Goal: Transaction & Acquisition: Obtain resource

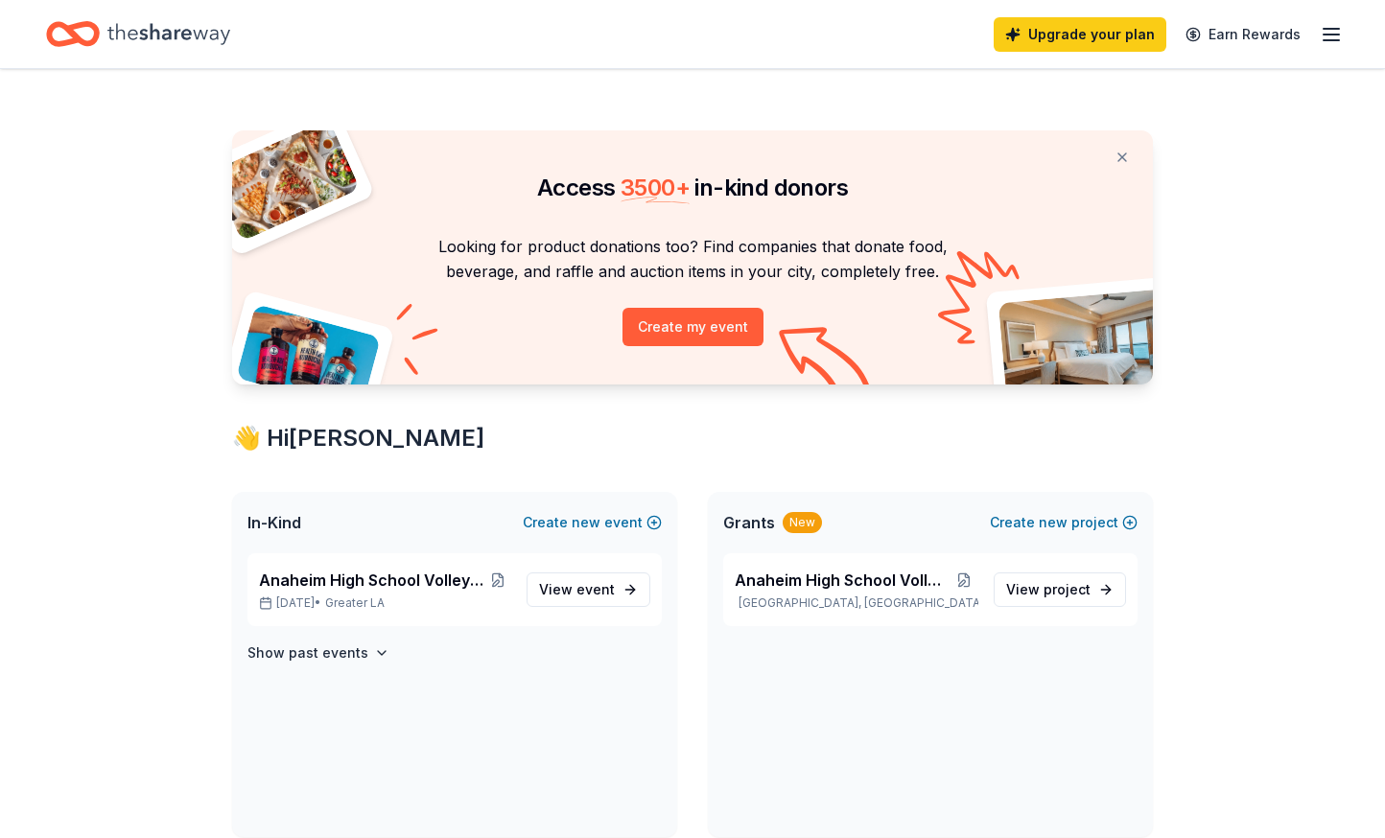
click at [1321, 35] on icon "button" at bounding box center [1331, 34] width 23 height 23
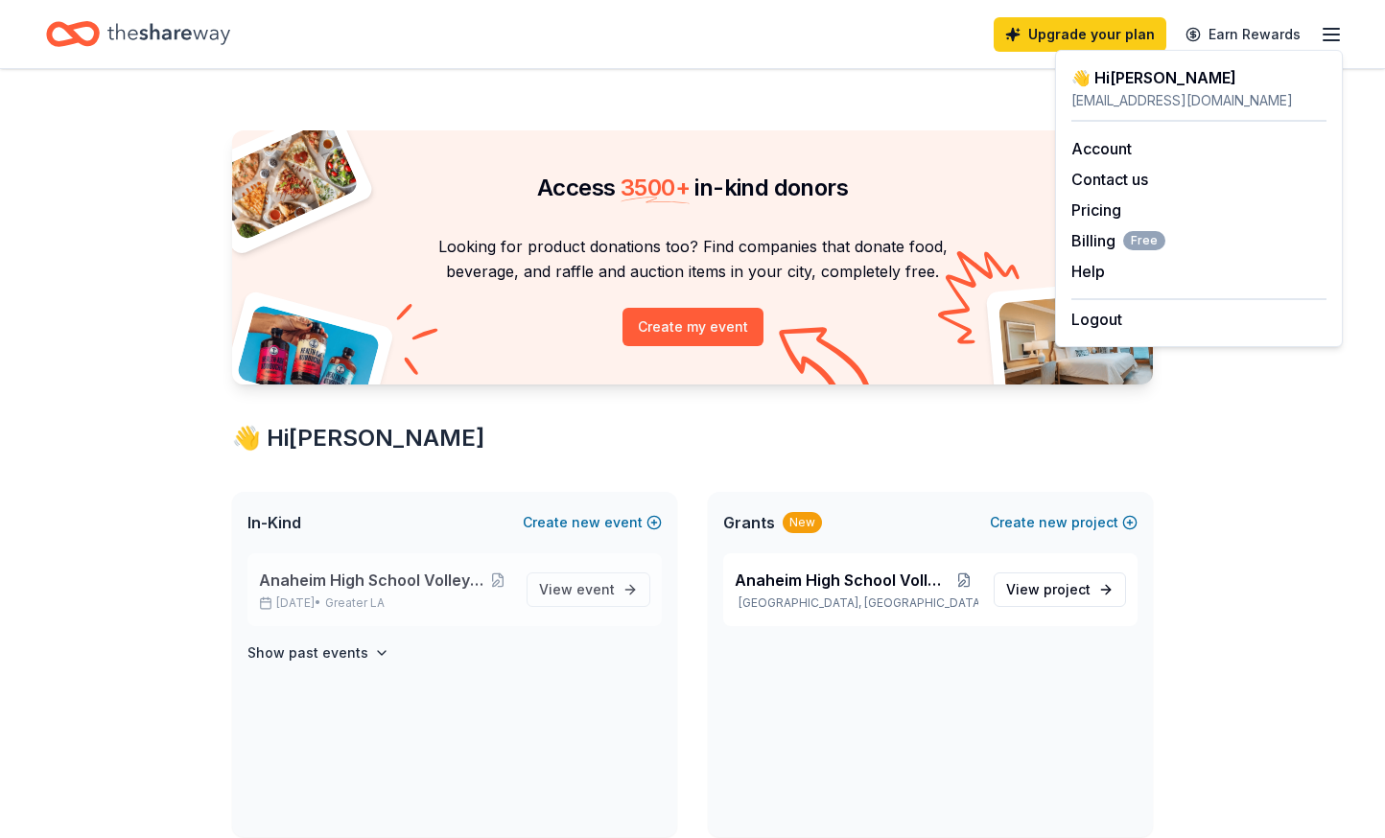
click at [395, 583] on span "Anaheim High School Volleyball Fundraiser" at bounding box center [371, 580] width 225 height 23
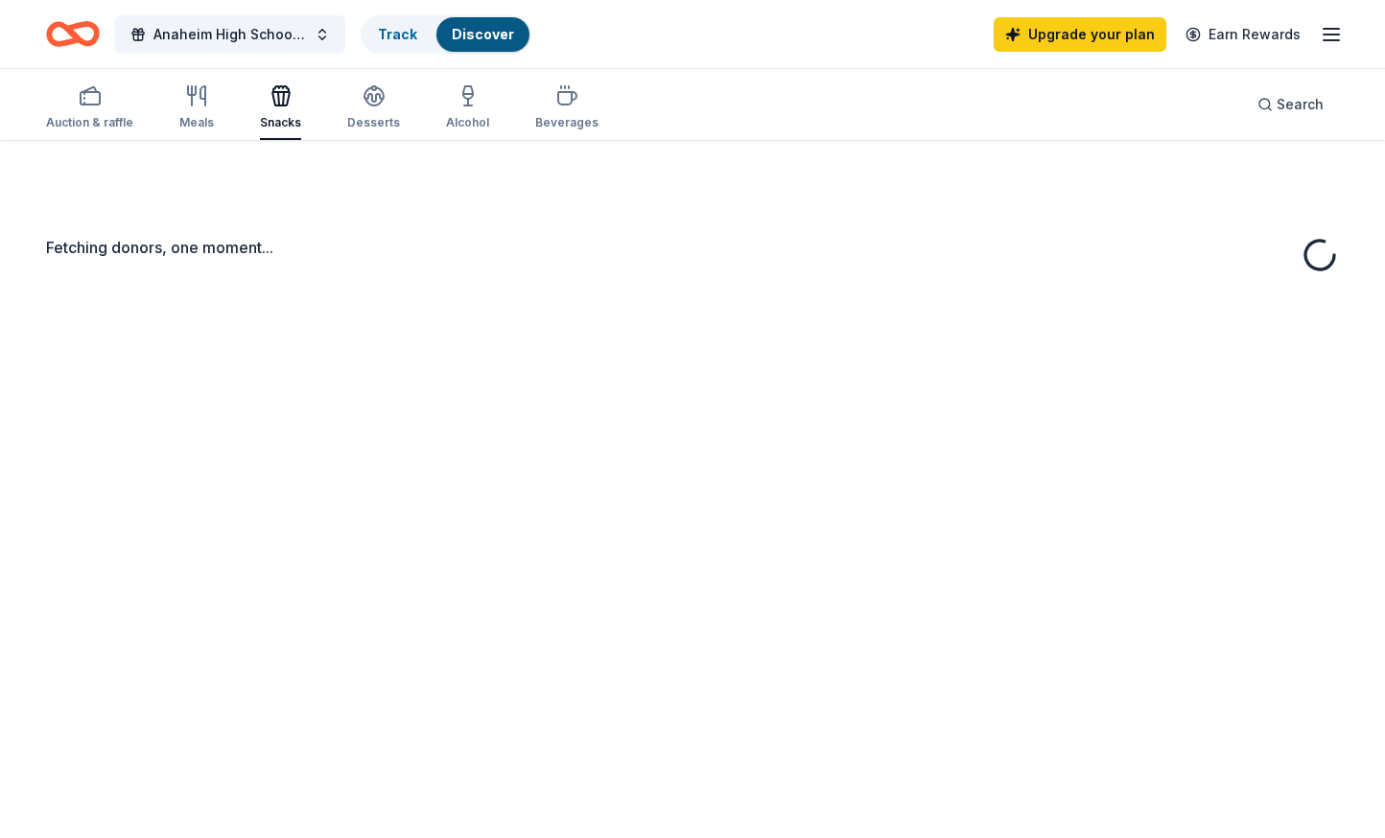
click at [387, 584] on div "Fetching donors, one moment..." at bounding box center [692, 559] width 1385 height 838
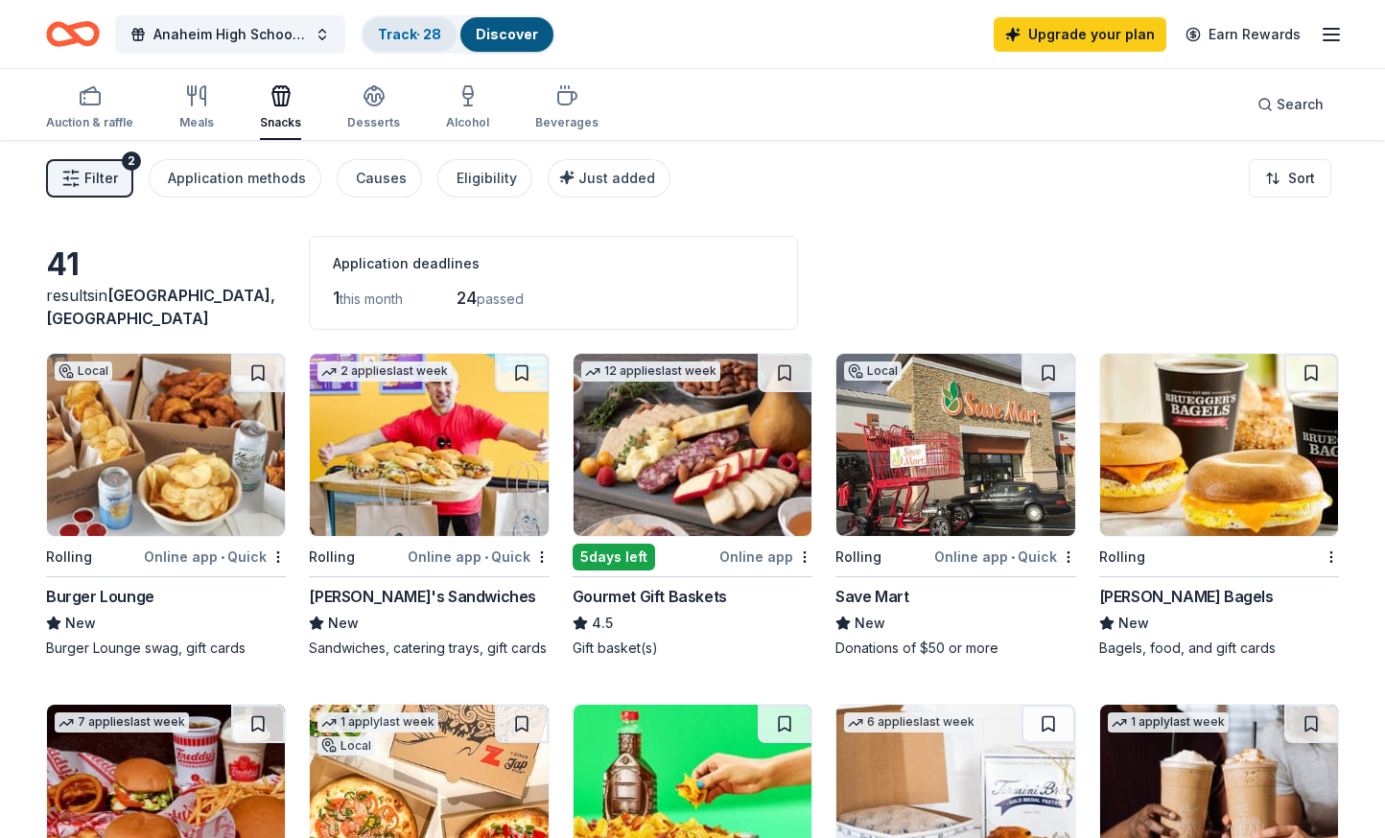
click at [410, 37] on link "Track · 28" at bounding box center [409, 34] width 63 height 16
click at [419, 37] on link "Track · 28" at bounding box center [409, 34] width 63 height 16
click at [438, 31] on link "Track · 28" at bounding box center [409, 34] width 63 height 16
click at [425, 34] on link "Track · 28" at bounding box center [409, 34] width 63 height 16
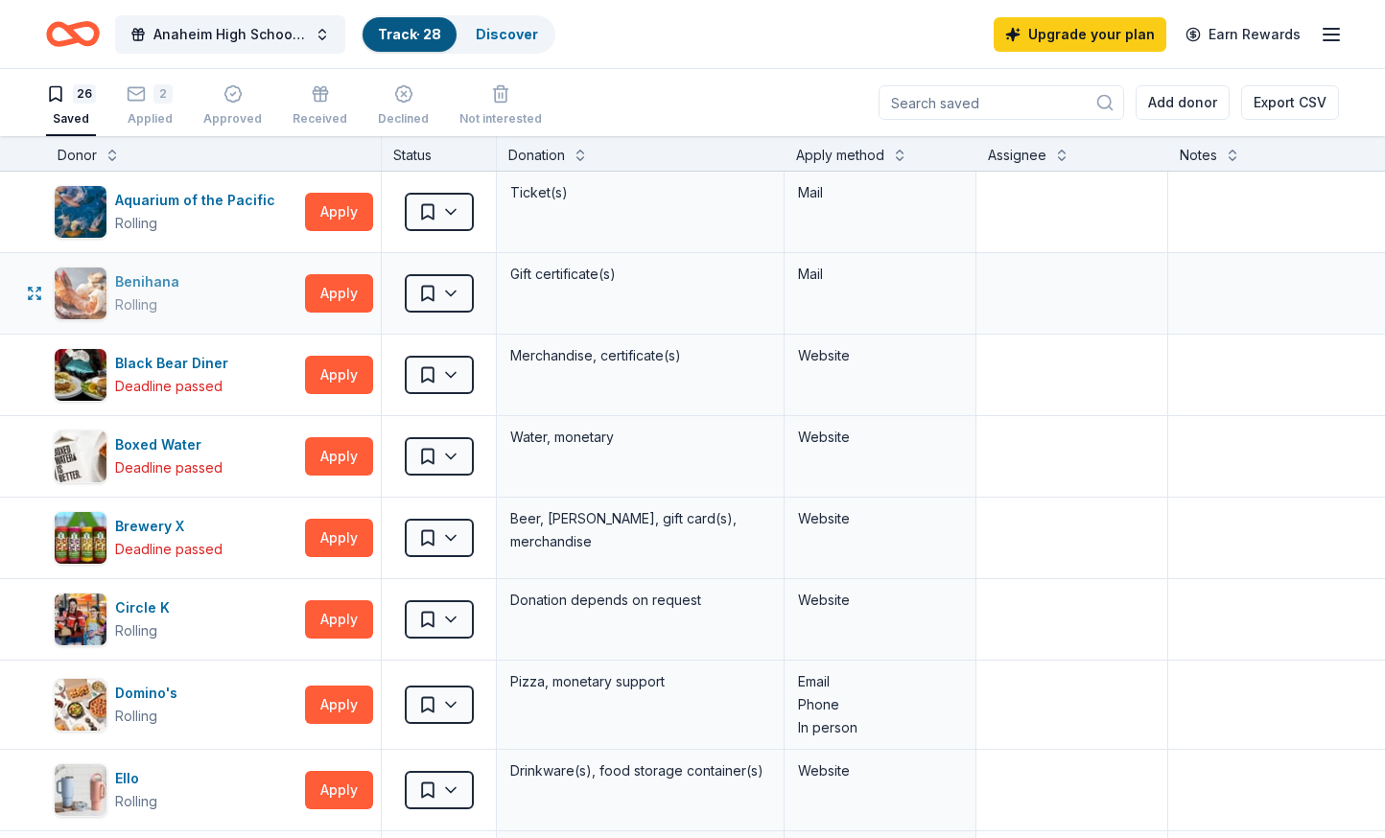
click at [157, 286] on div "Benihana" at bounding box center [151, 282] width 72 height 23
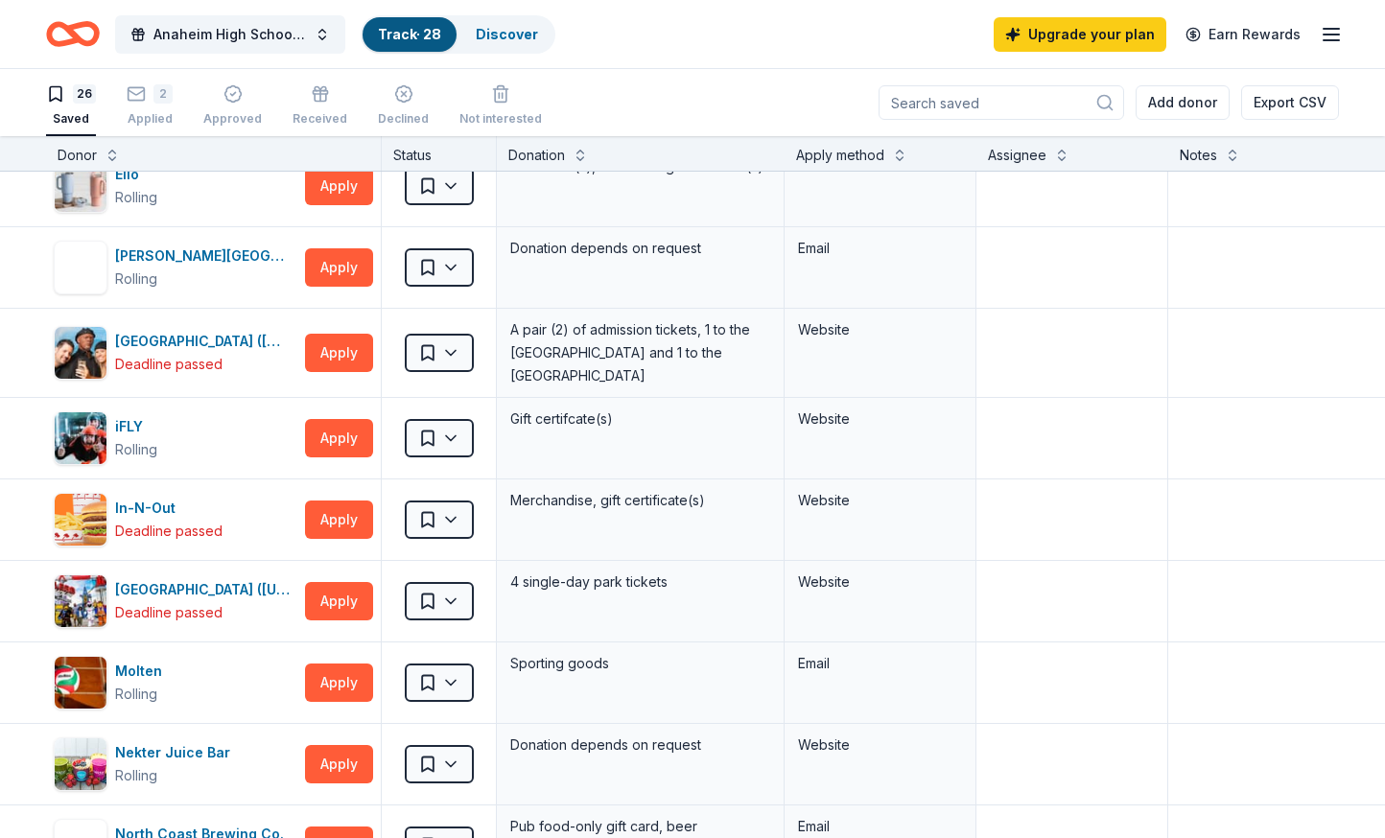
scroll to position [412, 0]
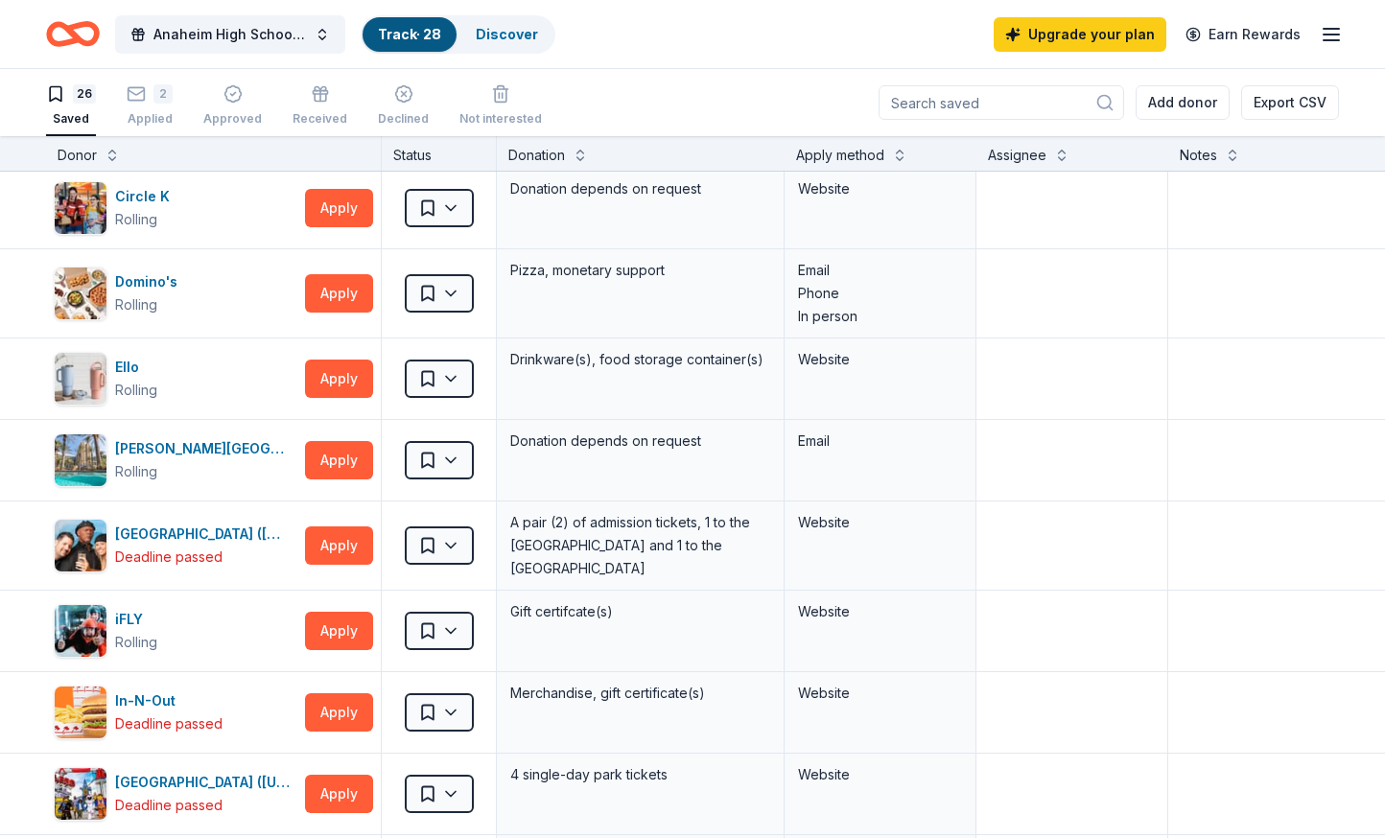
click at [63, 107] on div "26 Saved" at bounding box center [71, 105] width 50 height 42
click at [510, 43] on div "Discover" at bounding box center [506, 34] width 93 height 35
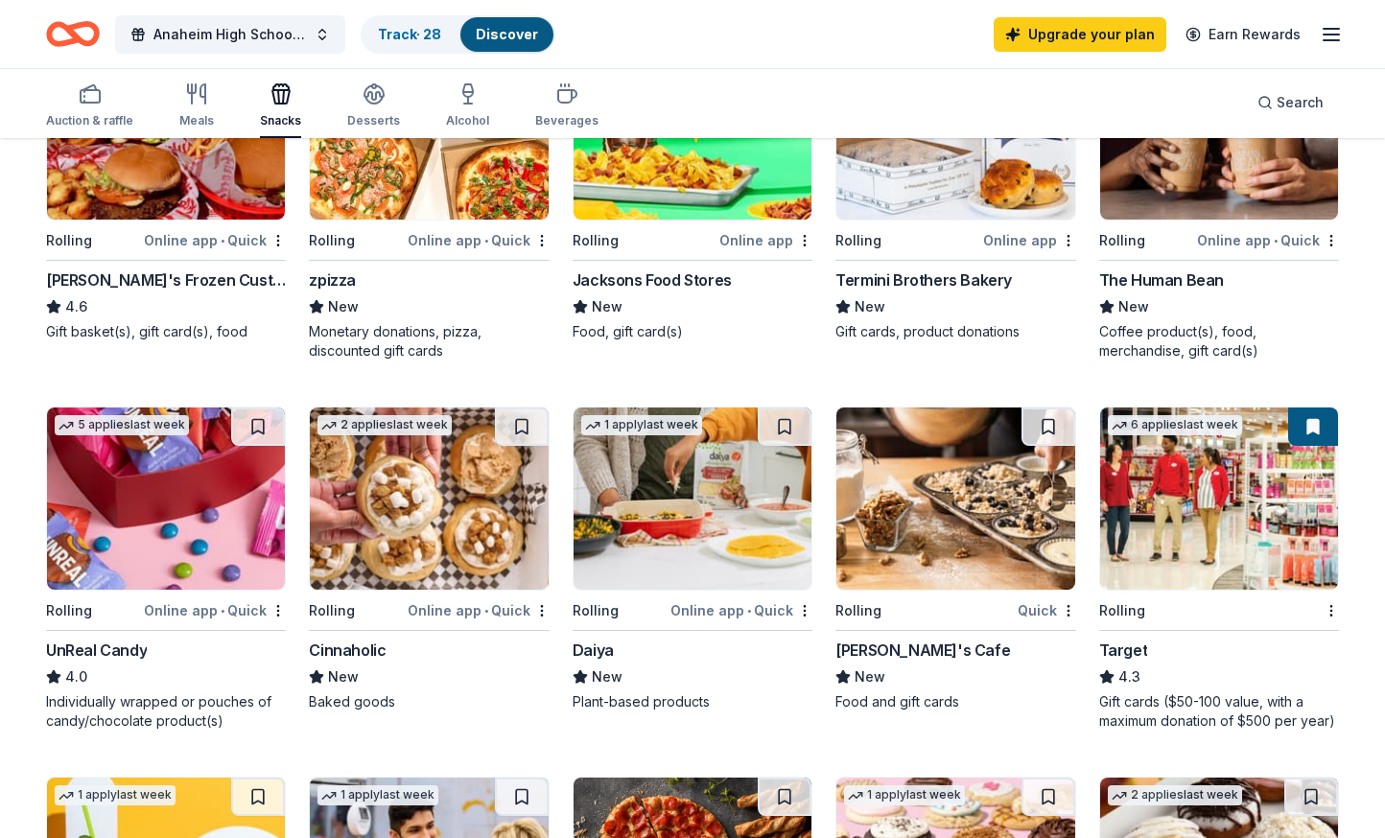
scroll to position [384, 0]
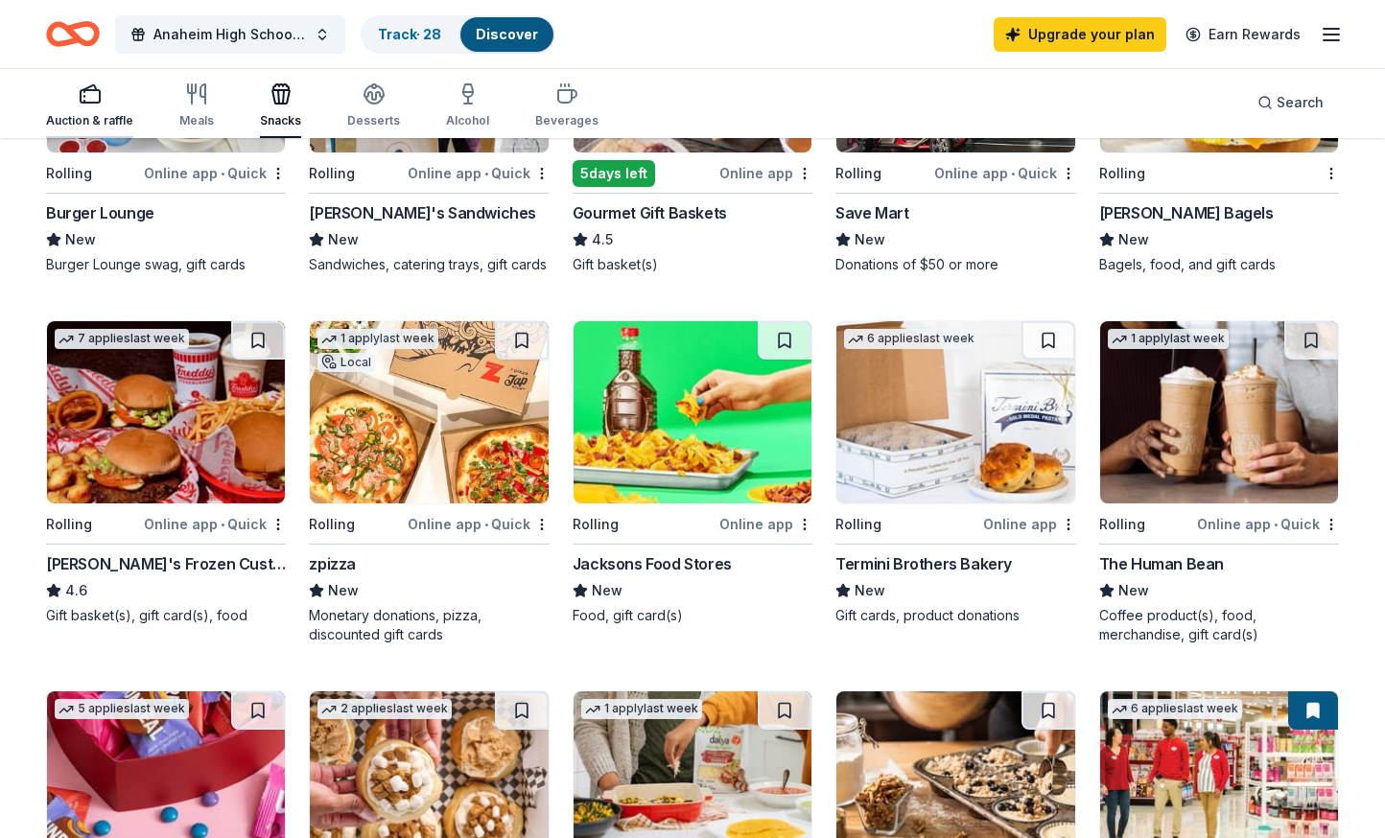
click at [120, 99] on div "button" at bounding box center [89, 93] width 87 height 23
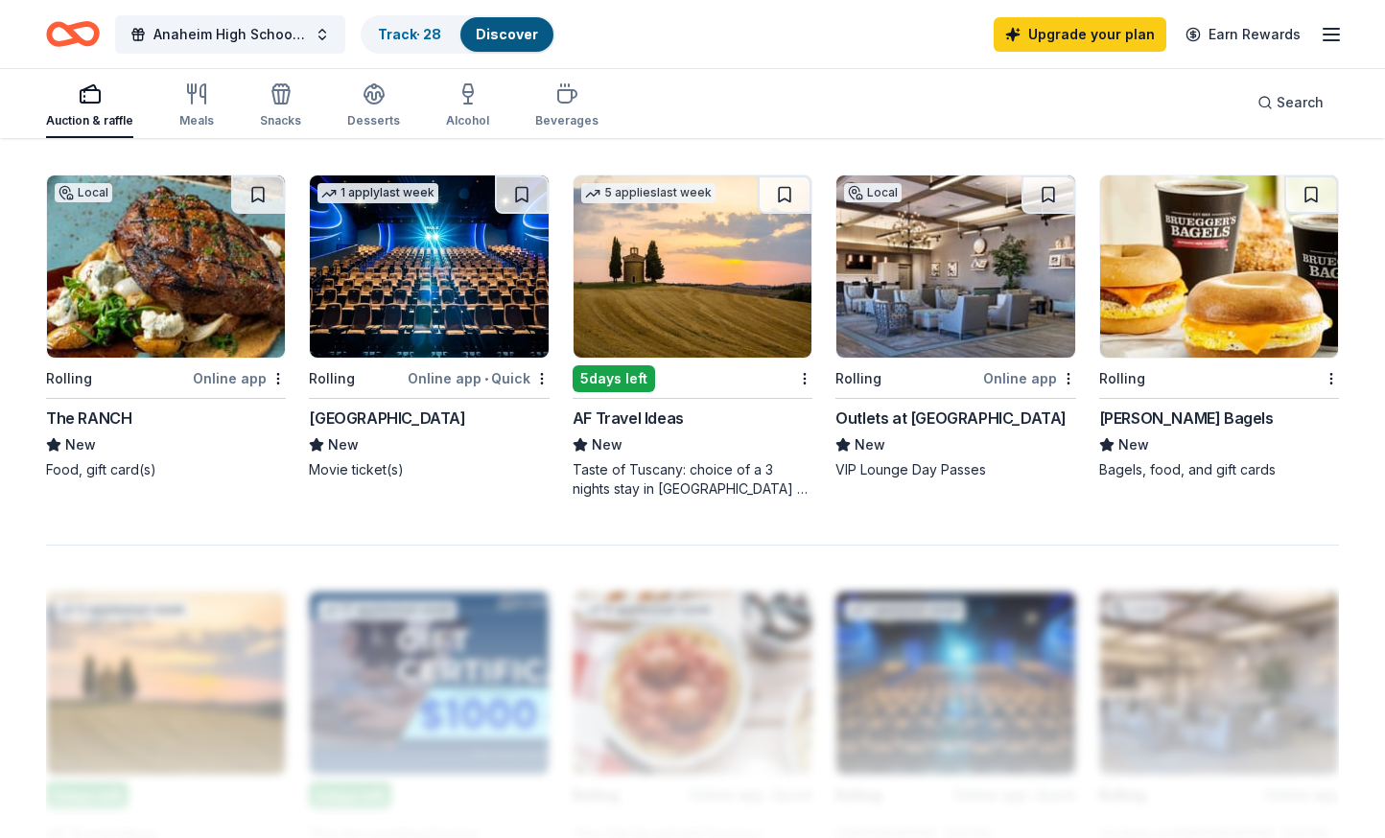
scroll to position [1247, 0]
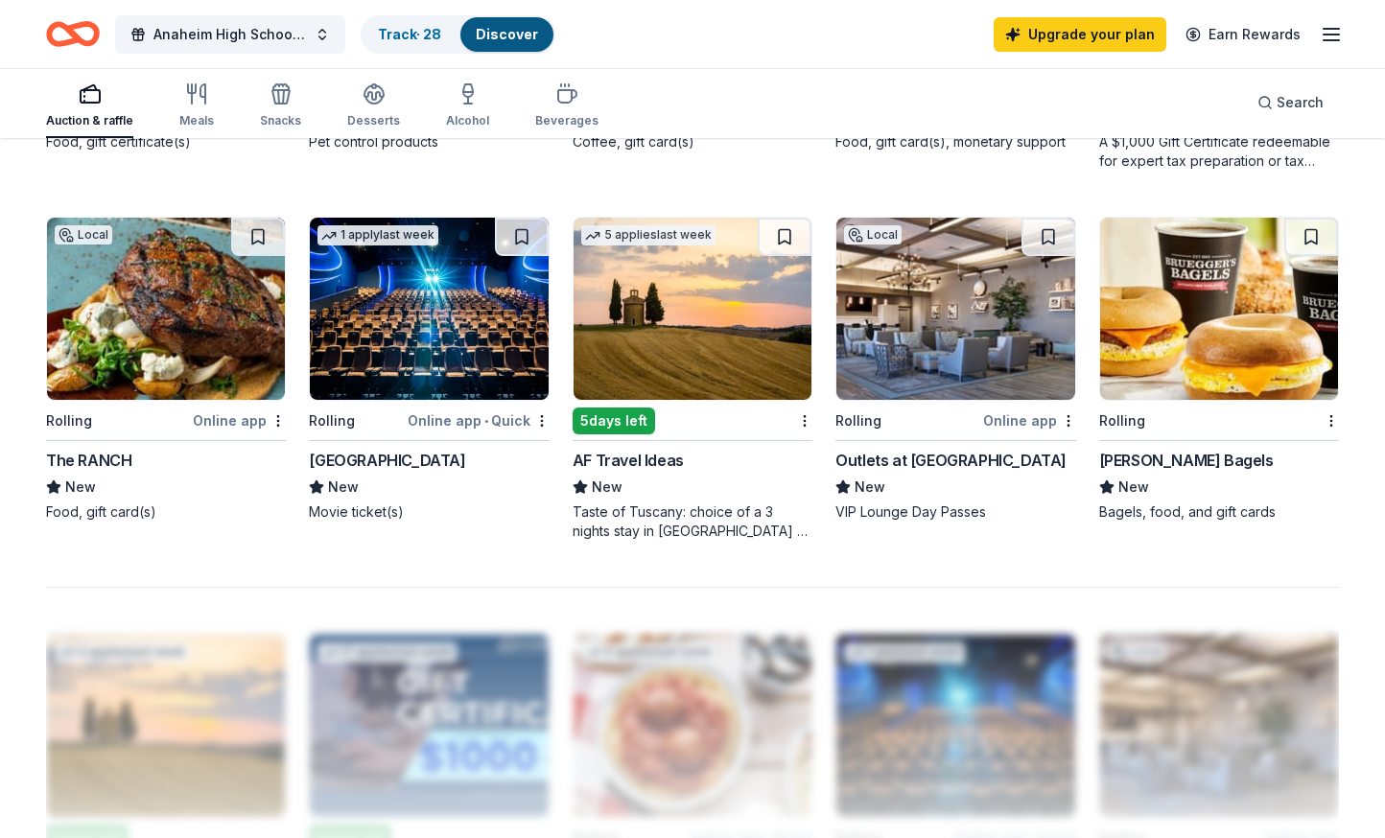
click at [228, 419] on div "Online app" at bounding box center [239, 421] width 93 height 24
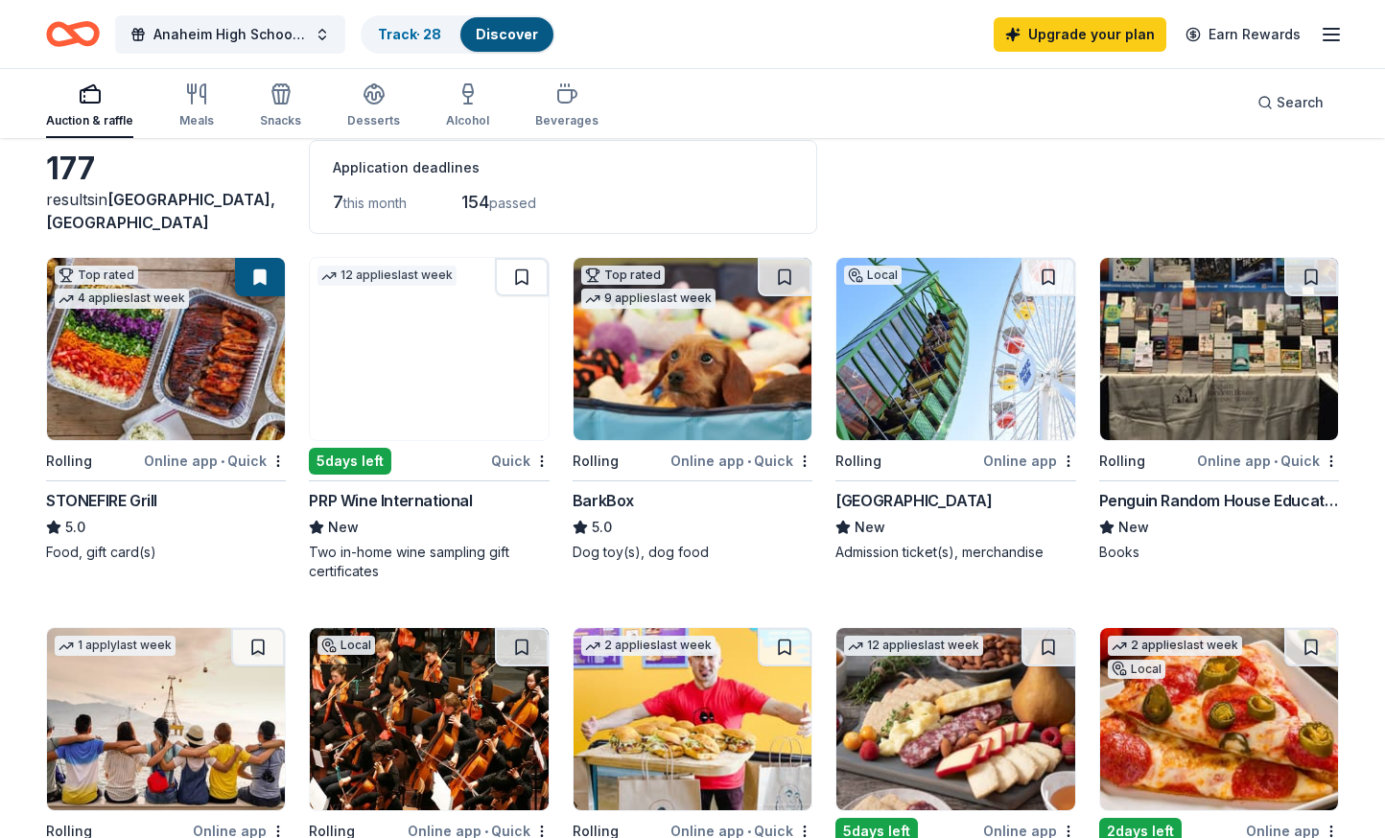
scroll to position [0, 0]
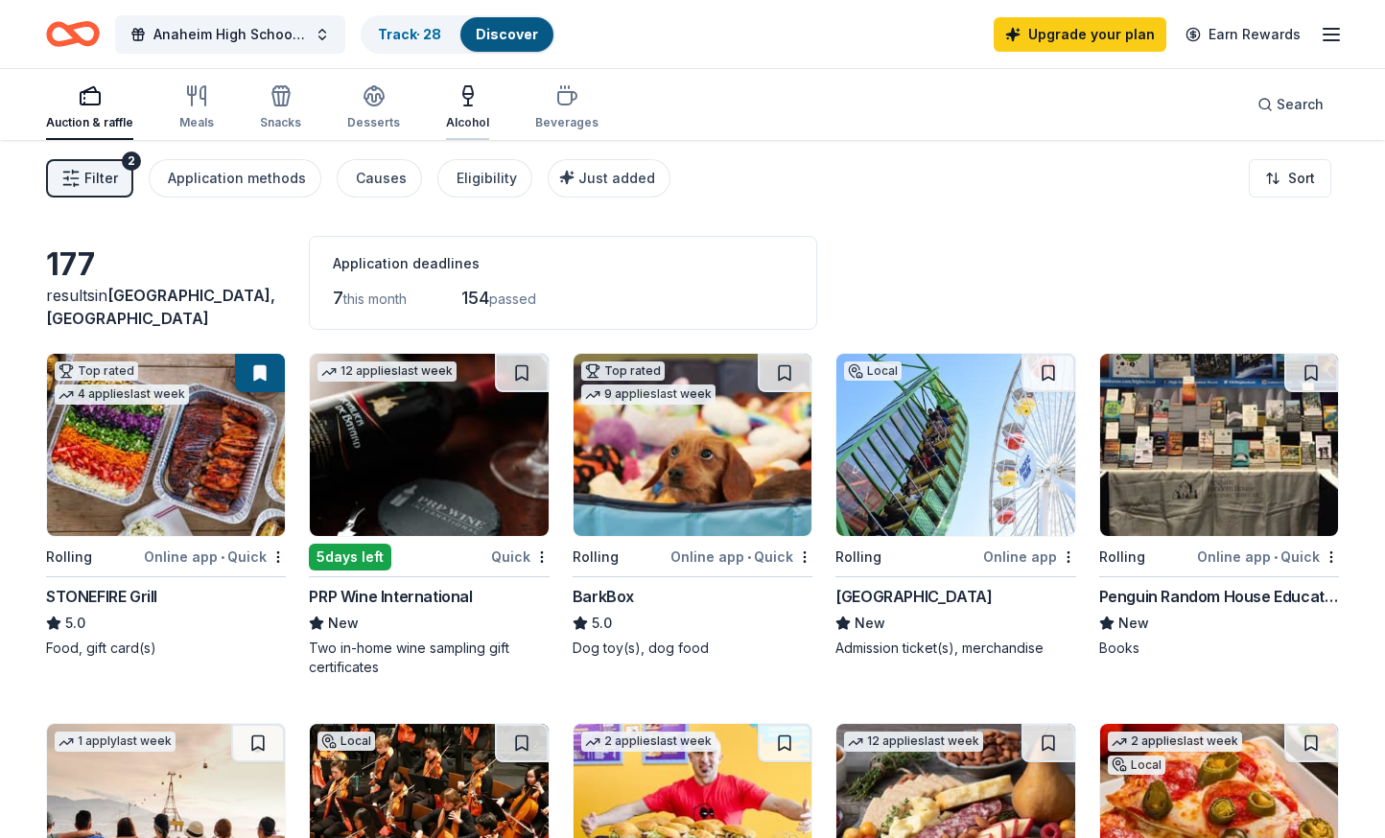
click at [461, 130] on button "Alcohol" at bounding box center [467, 108] width 43 height 63
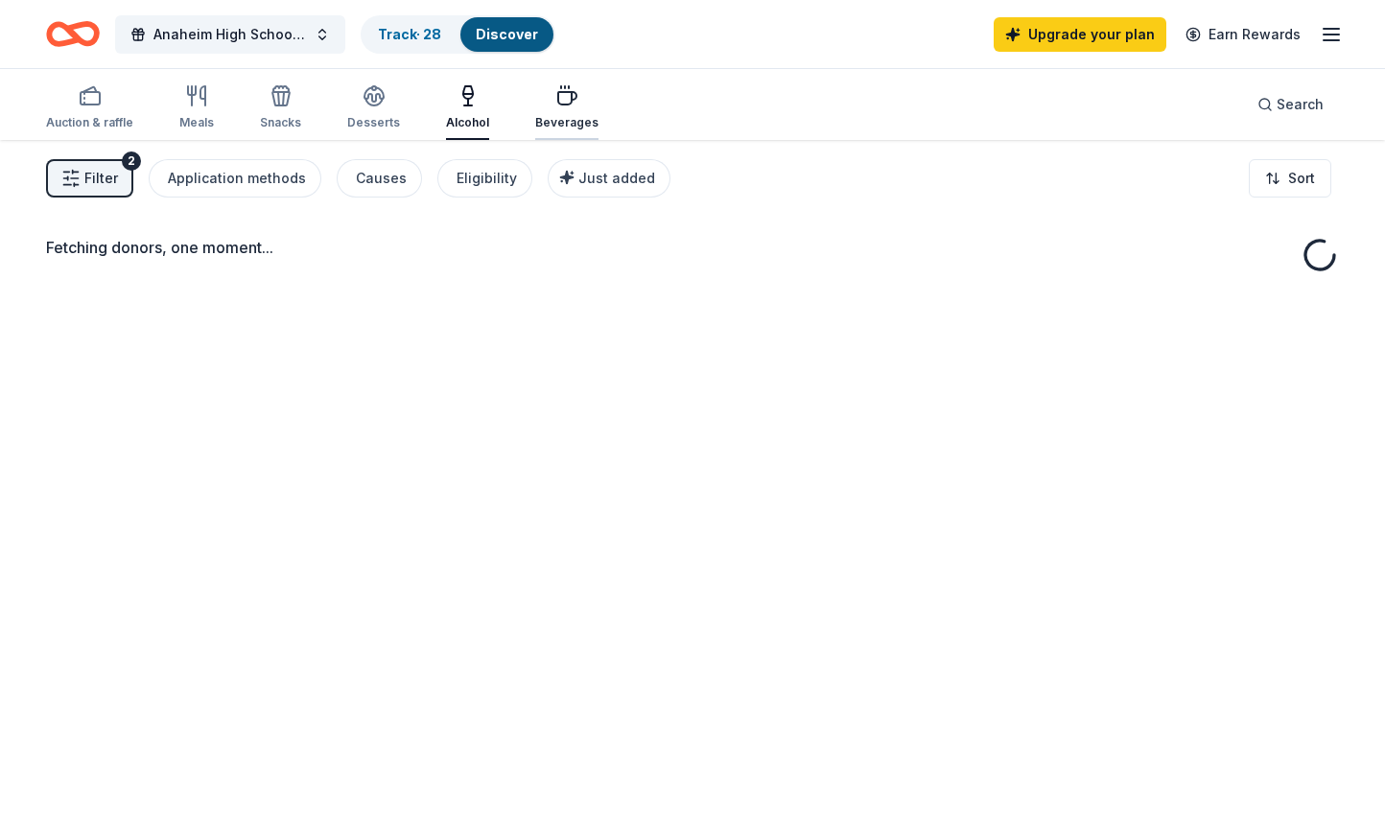
click at [579, 116] on div "Beverages" at bounding box center [566, 122] width 63 height 15
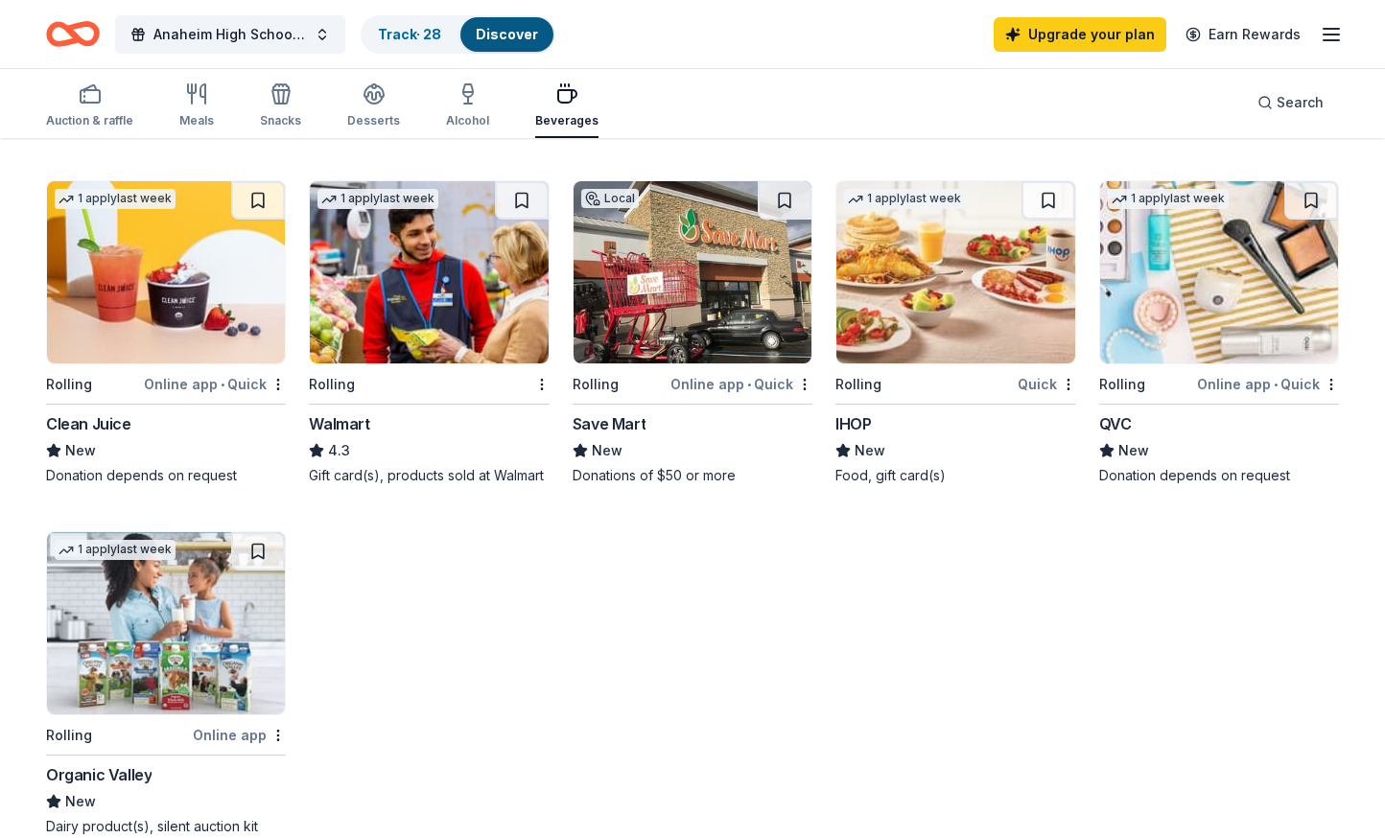
scroll to position [625, 0]
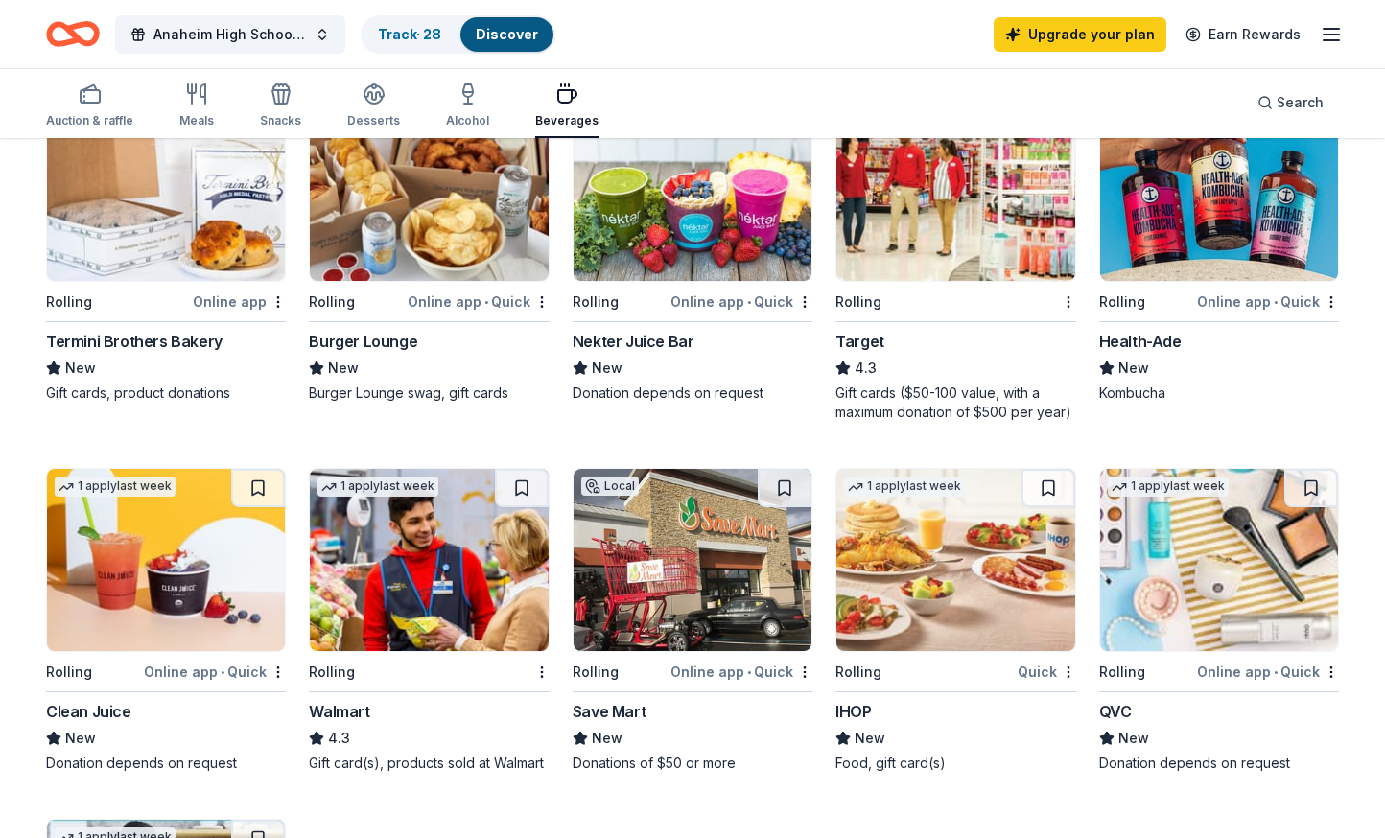
click at [1001, 613] on img at bounding box center [955, 560] width 238 height 182
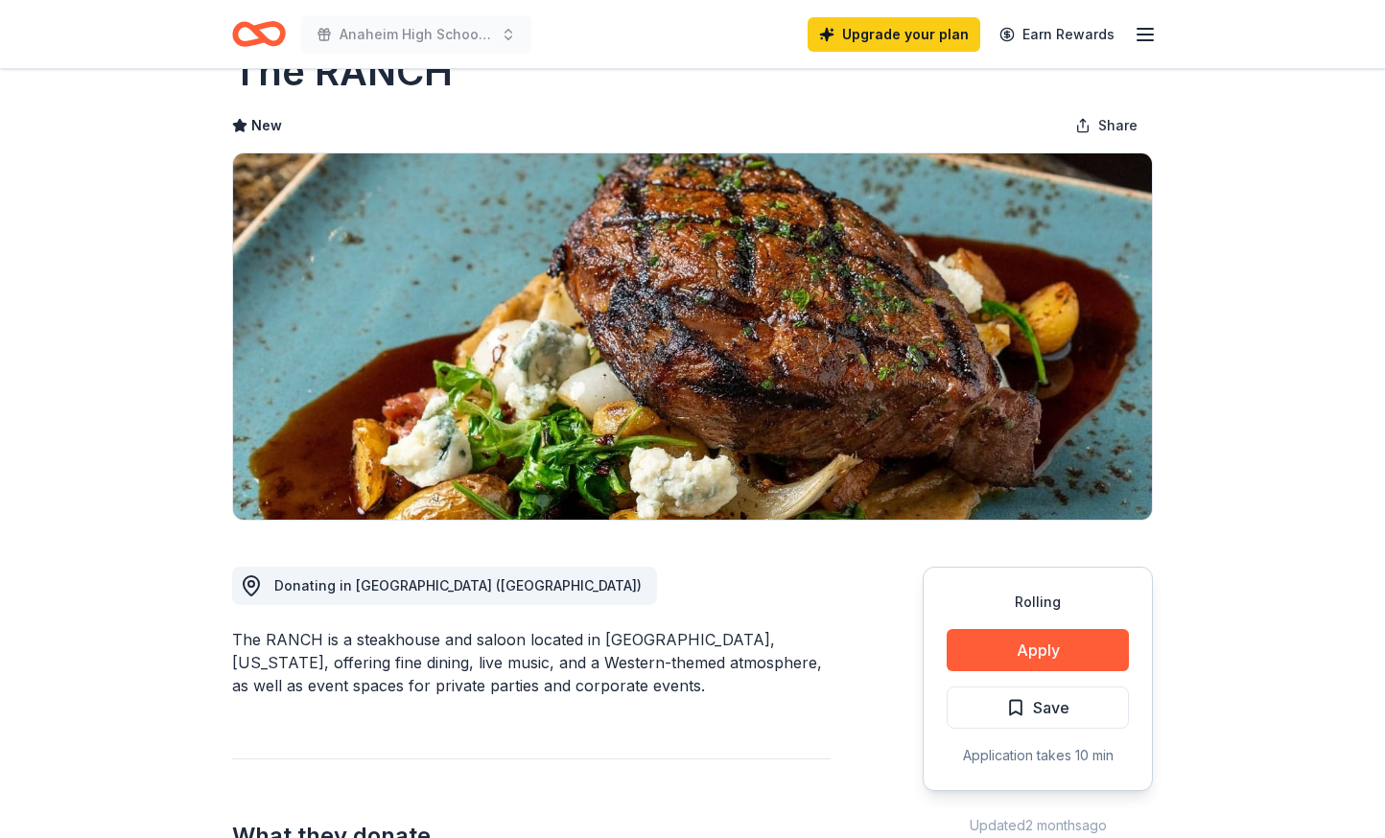
scroll to position [96, 0]
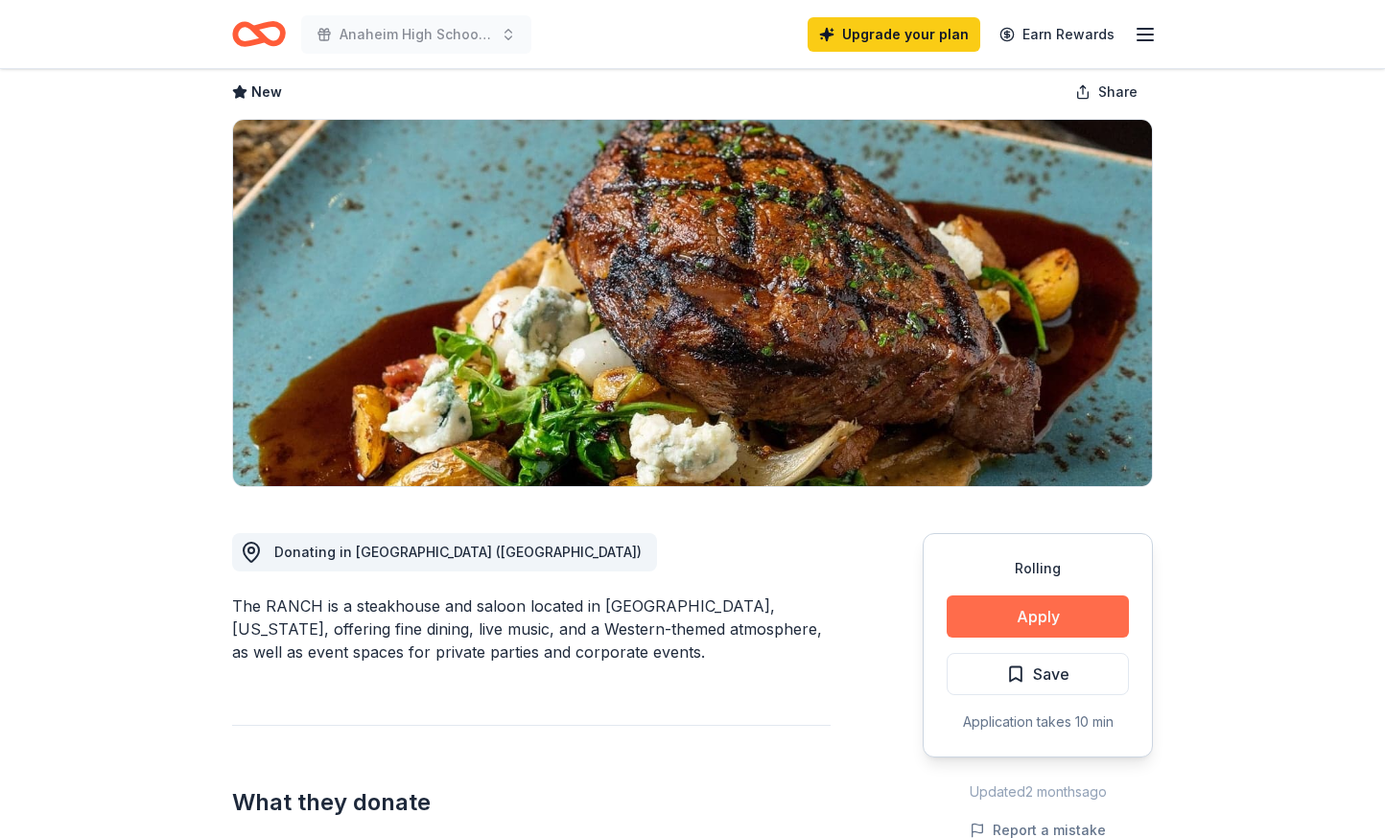
click at [1090, 619] on button "Apply" at bounding box center [1038, 617] width 182 height 42
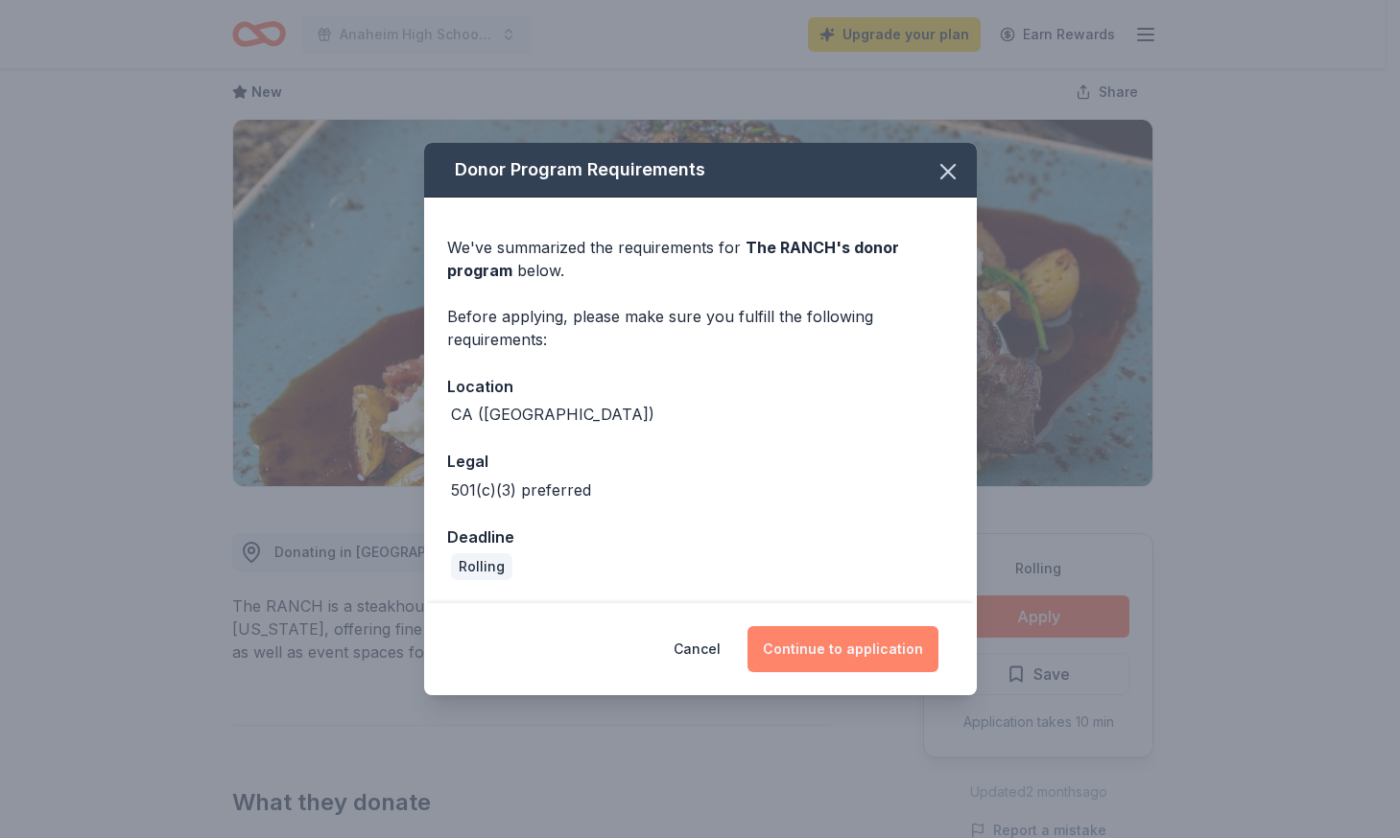
click at [815, 651] on button "Continue to application" at bounding box center [842, 649] width 191 height 46
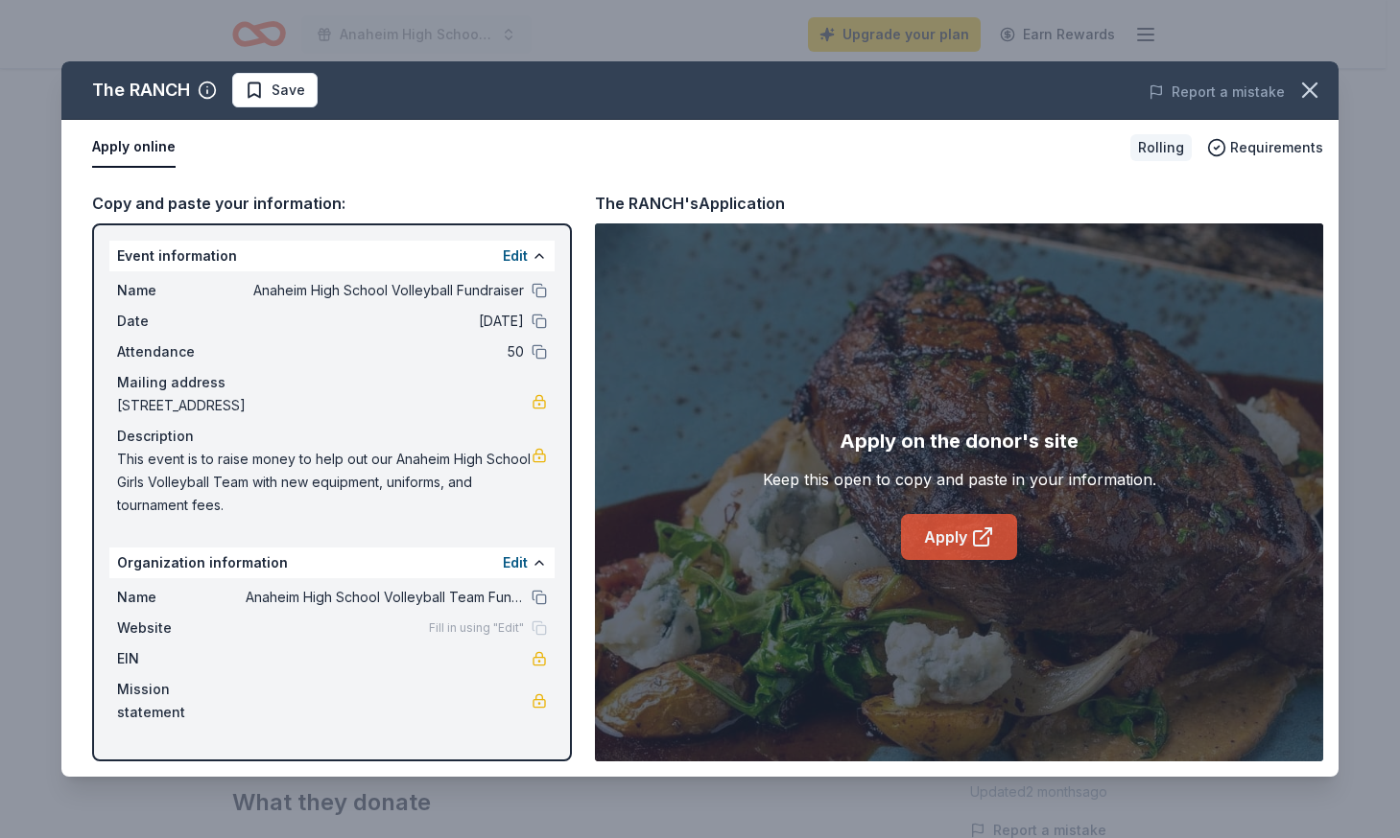
click at [940, 529] on link "Apply" at bounding box center [959, 537] width 116 height 46
click at [1295, 106] on span at bounding box center [1309, 90] width 42 height 42
click at [1300, 100] on icon "button" at bounding box center [1309, 90] width 27 height 27
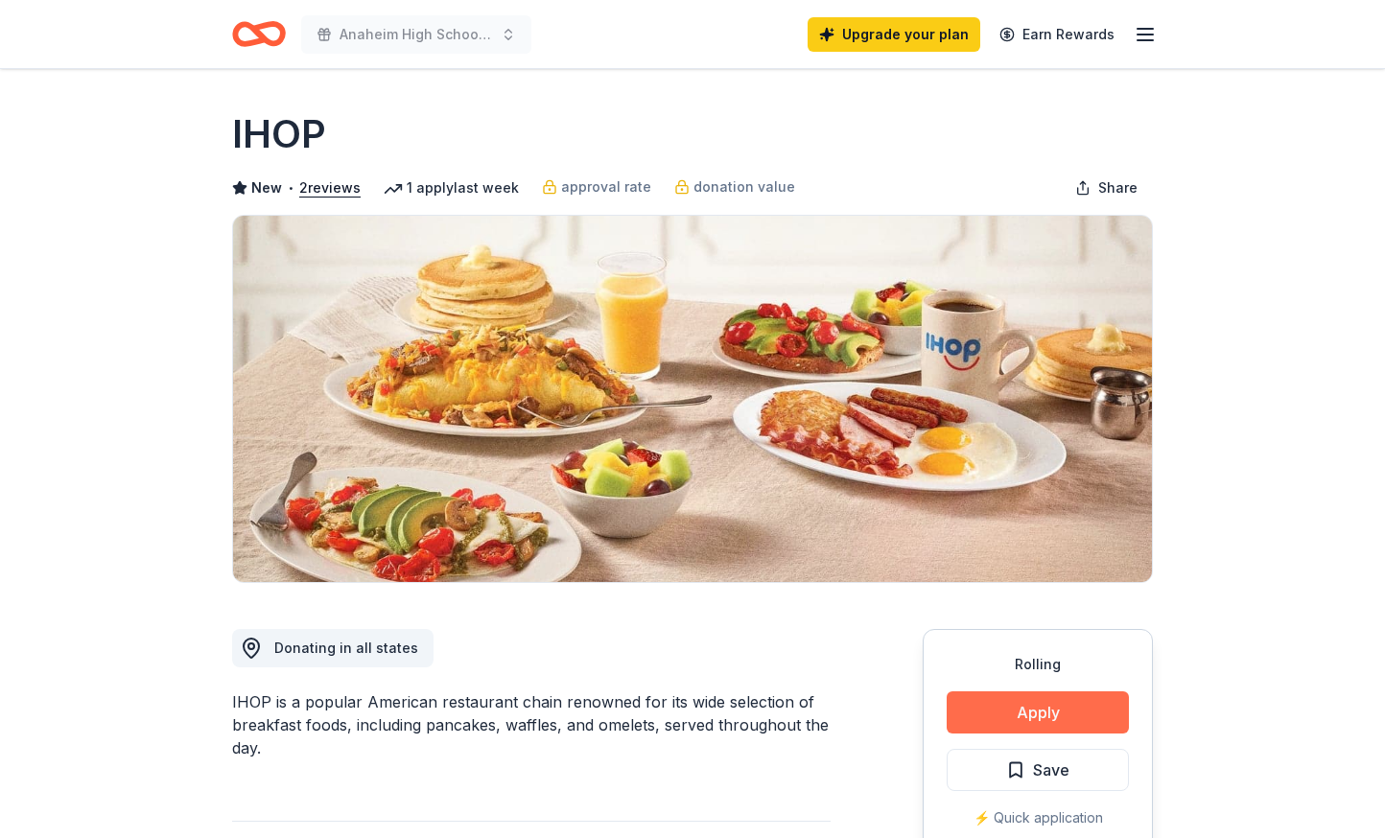
click at [1079, 709] on button "Apply" at bounding box center [1038, 713] width 182 height 42
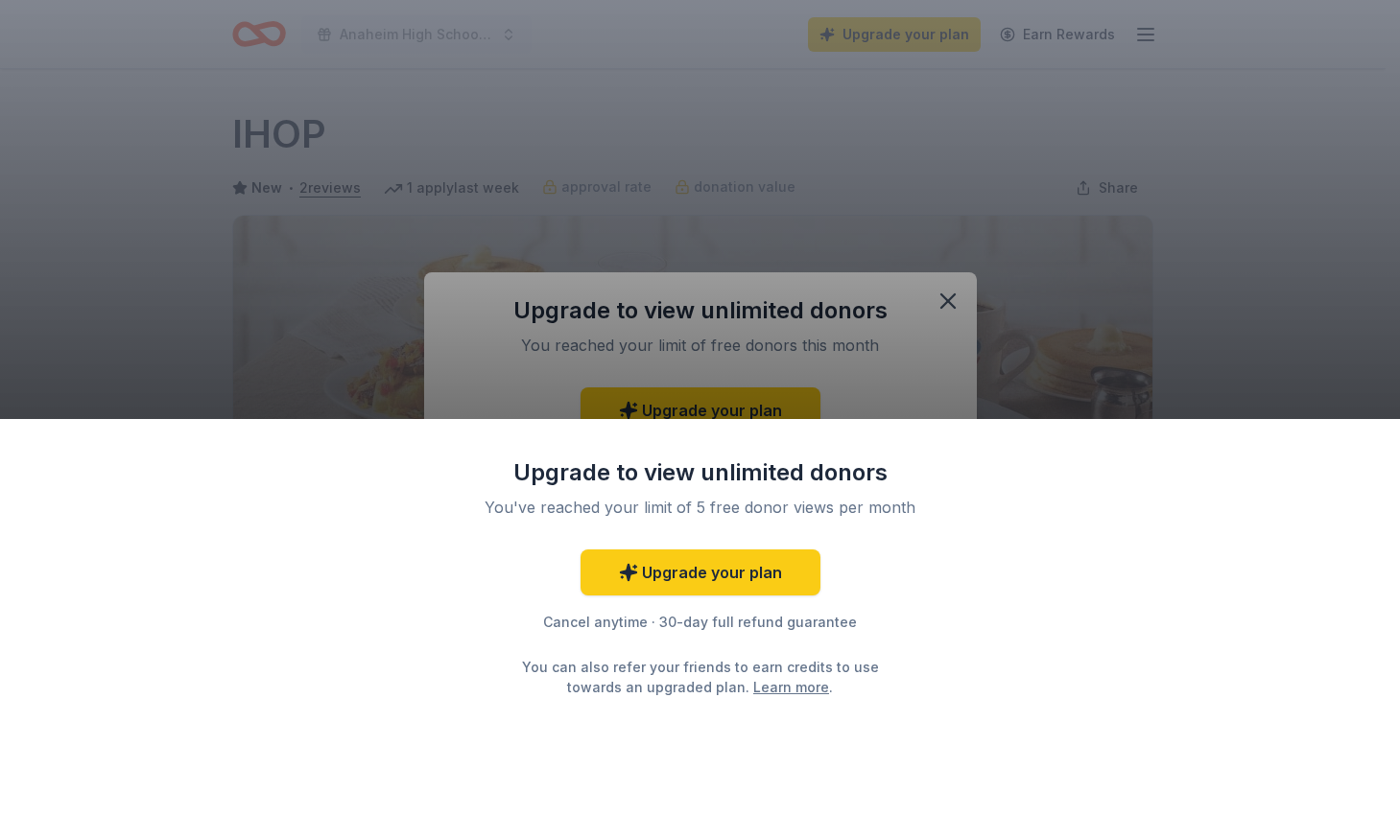
click at [1090, 381] on div "Upgrade to view unlimited donors You've reached your limit of 5 free donor view…" at bounding box center [700, 419] width 1400 height 838
click at [939, 296] on div "Upgrade to view unlimited donors You've reached your limit of 5 free donor view…" at bounding box center [700, 419] width 1400 height 838
